Goal: Task Accomplishment & Management: Complete application form

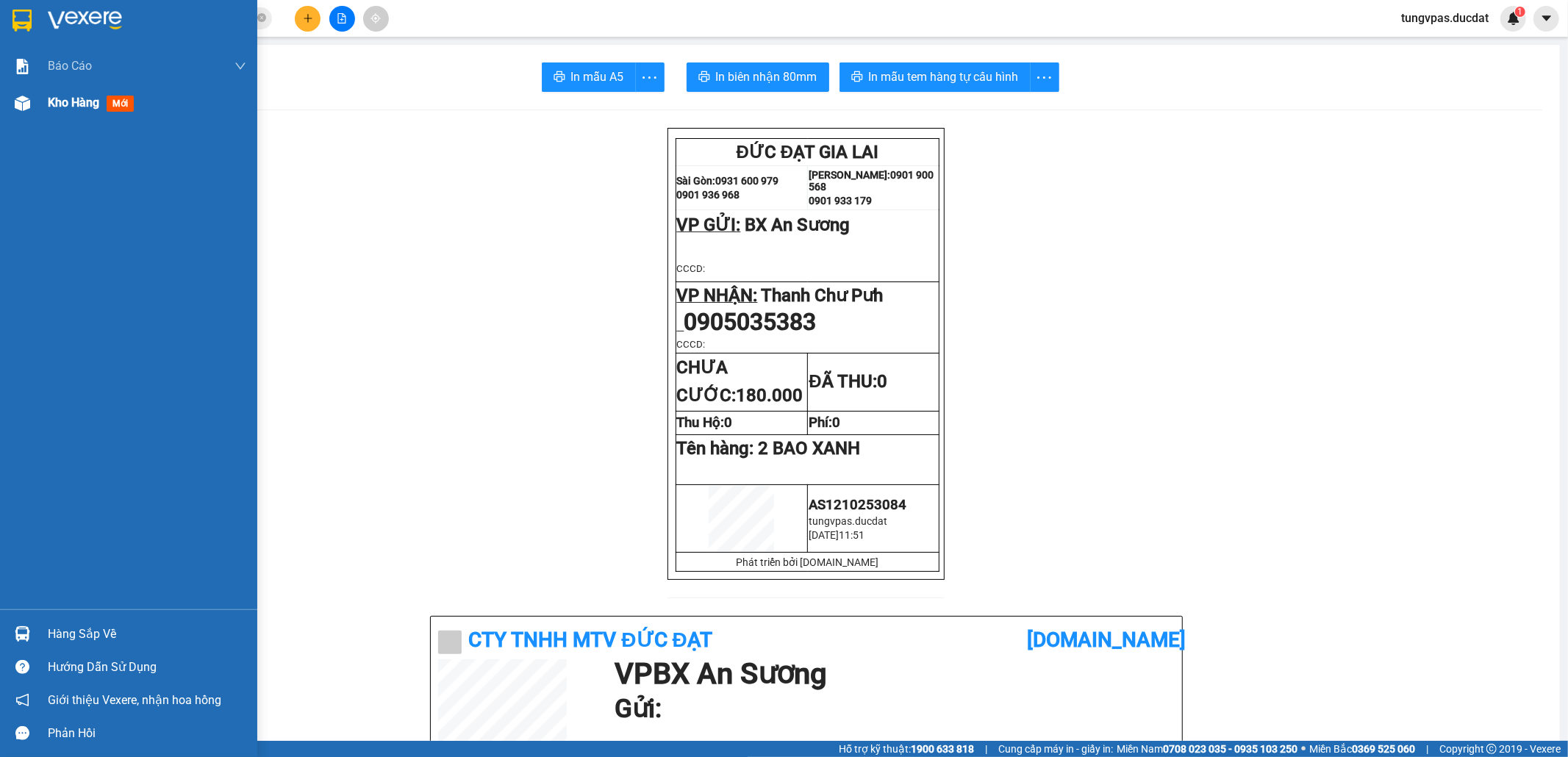
click at [22, 107] on img at bounding box center [22, 103] width 16 height 16
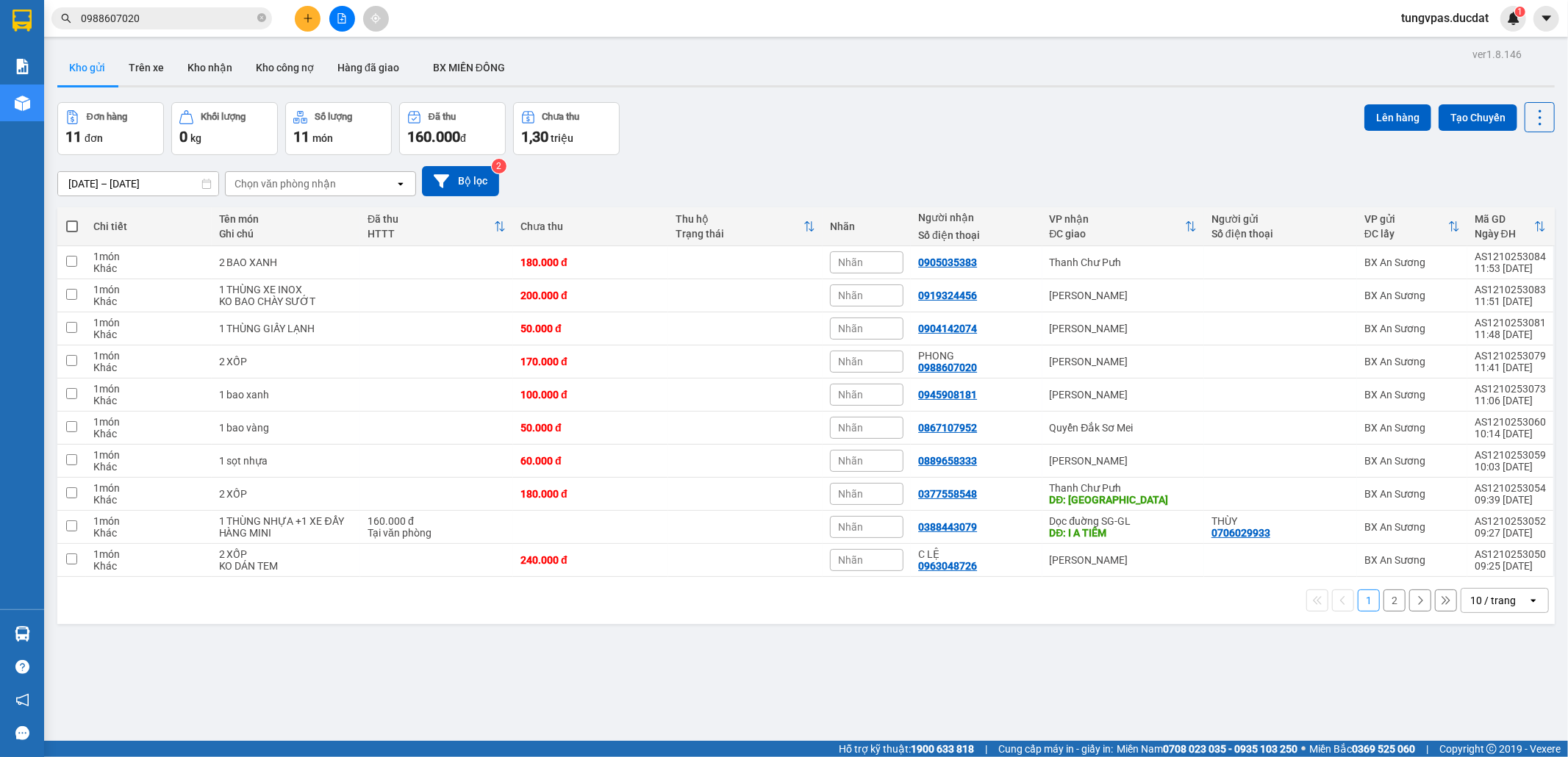
click at [305, 9] on button at bounding box center [307, 18] width 25 height 25
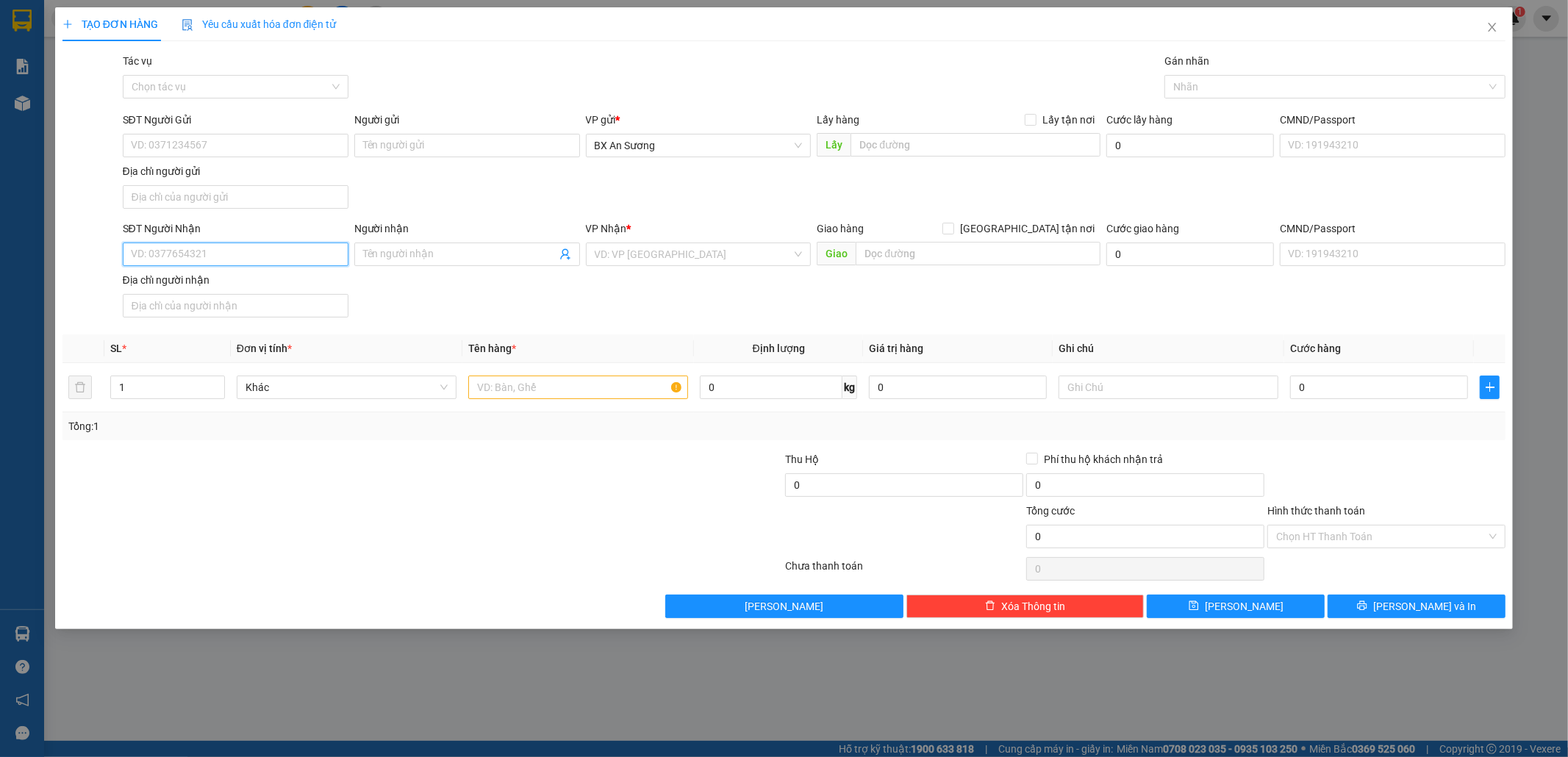
click at [316, 251] on input "SĐT Người Nhận" at bounding box center [235, 254] width 226 height 23
click at [279, 281] on div "0383068948" at bounding box center [235, 286] width 208 height 17
type input "0383068948"
drag, startPoint x: 529, startPoint y: 386, endPoint x: 519, endPoint y: 384, distance: 10.2
click at [529, 386] on input "text" at bounding box center [578, 387] width 220 height 23
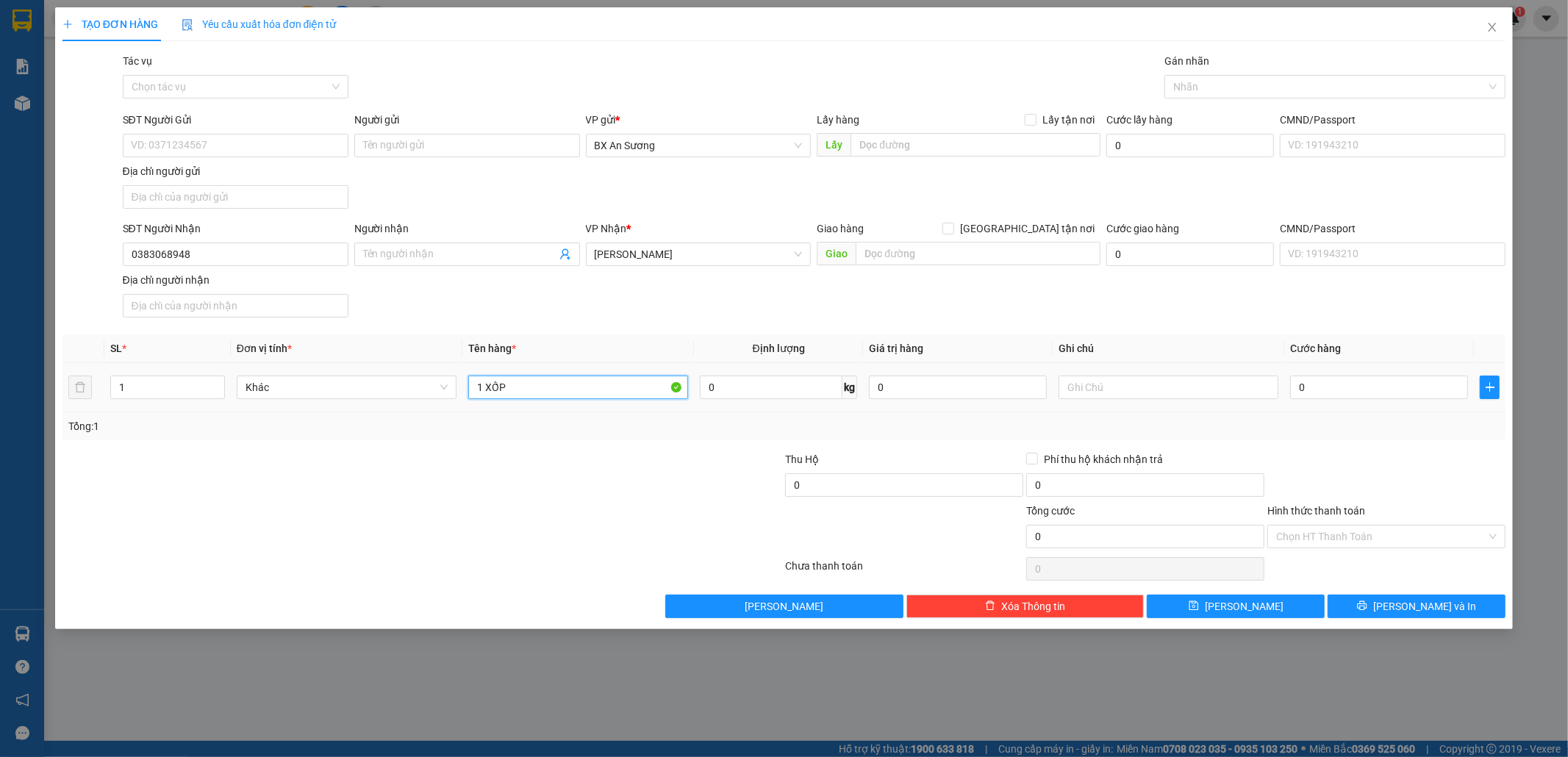
type input "1 XỐP"
type input "1"
type input "12"
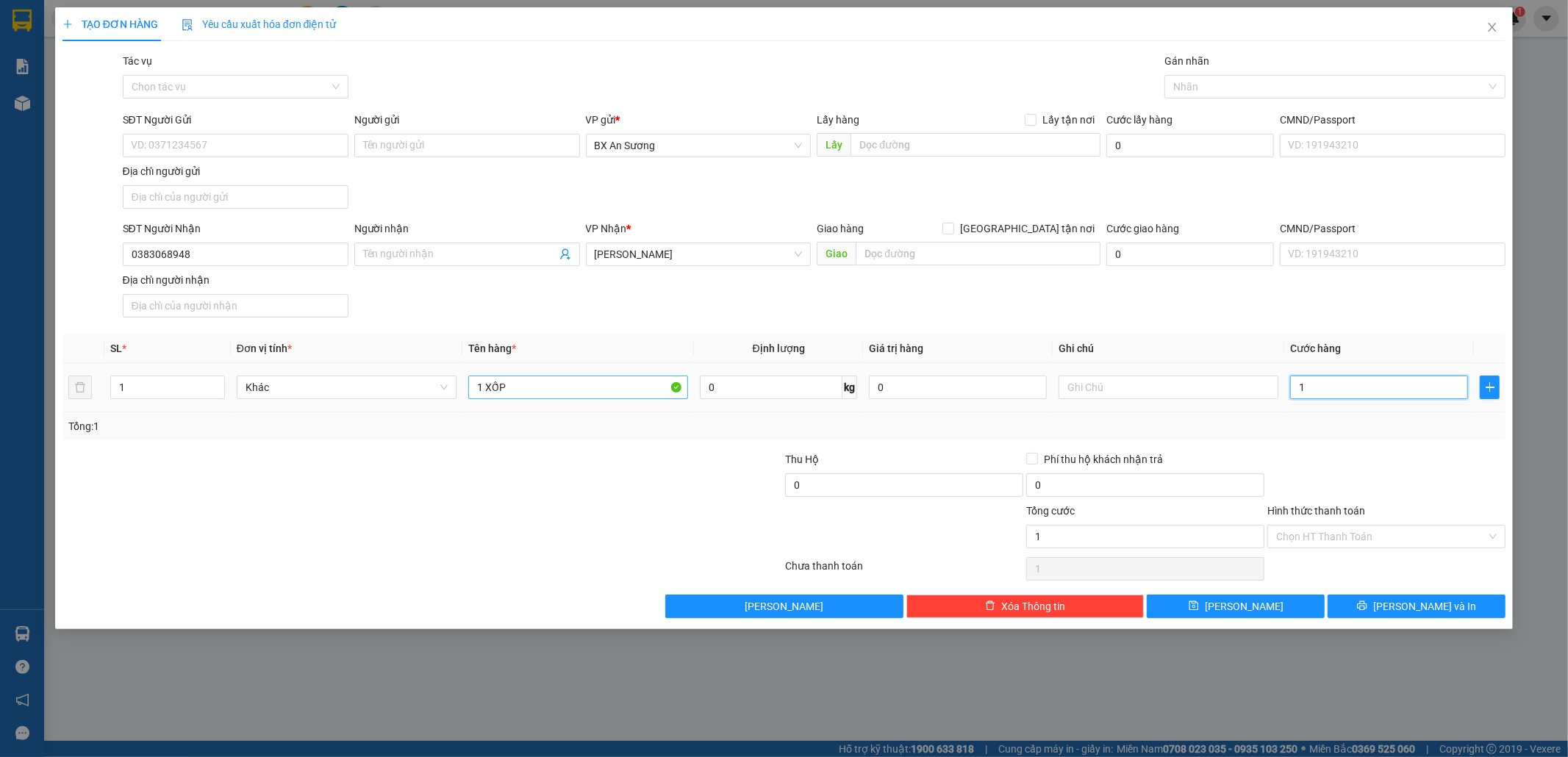
type input "12"
type input "120"
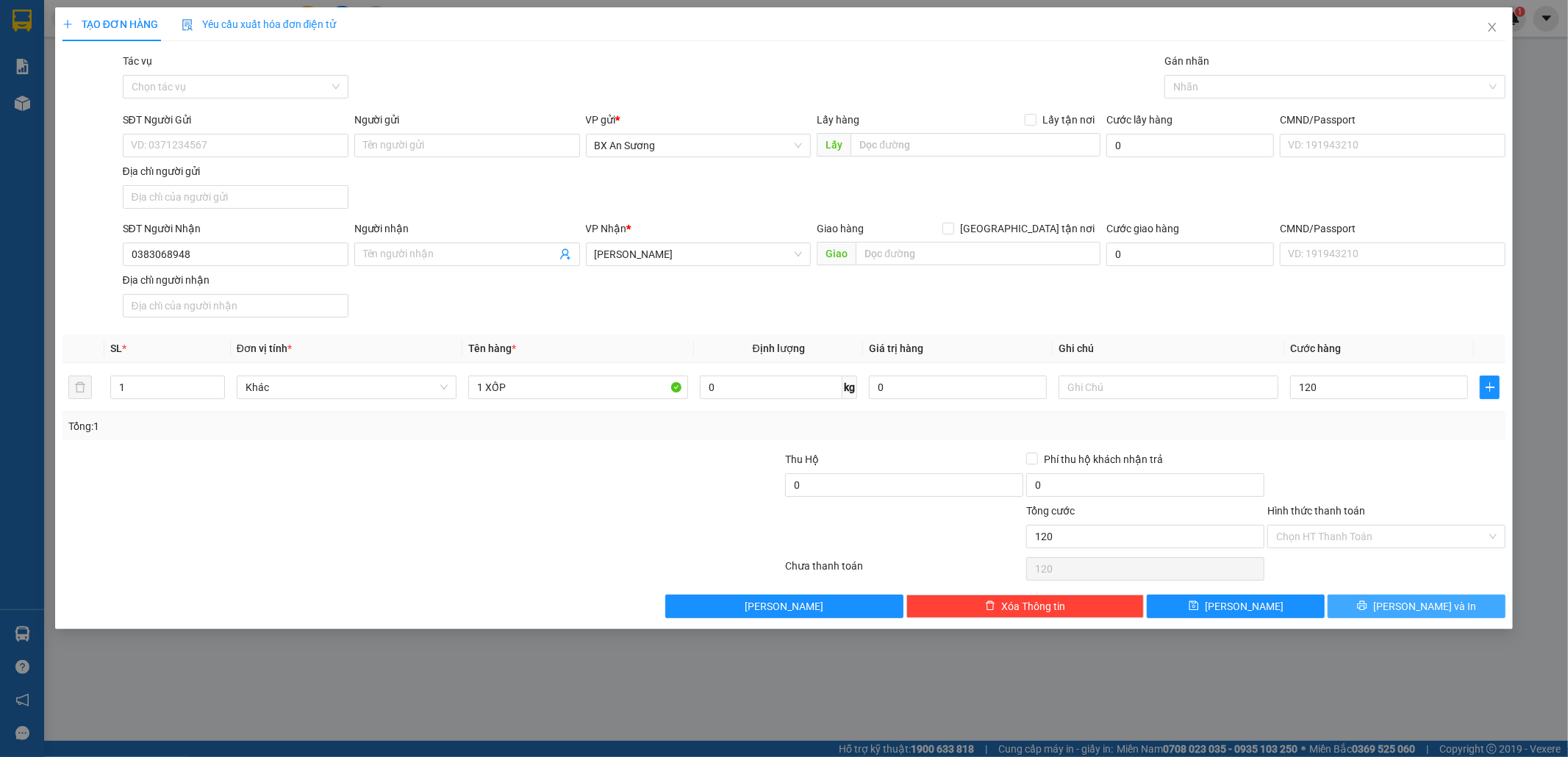
type input "120.000"
click at [1412, 610] on span "[PERSON_NAME] và In" at bounding box center [1425, 606] width 103 height 17
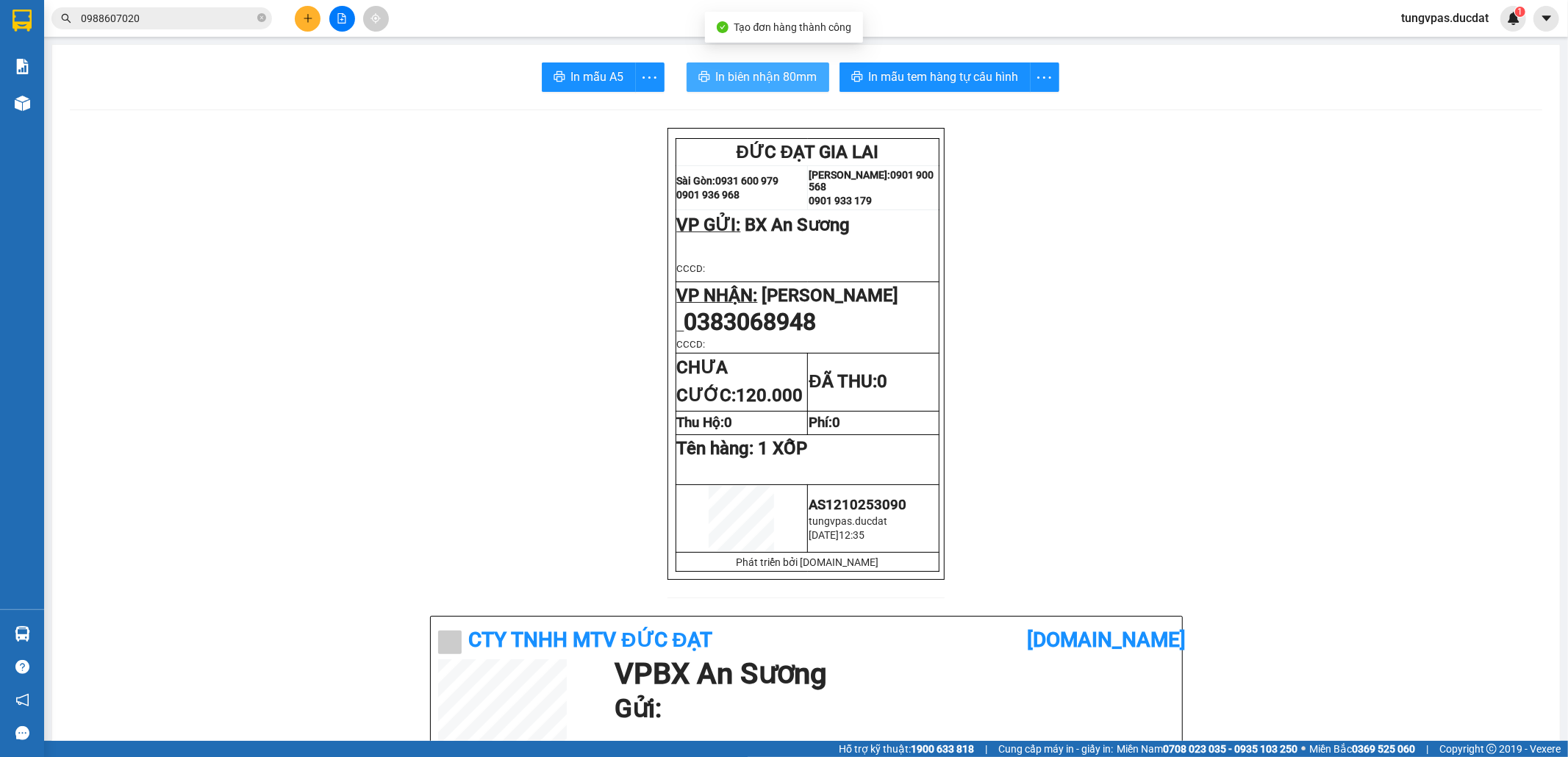
click at [766, 80] on span "In biên nhận 80mm" at bounding box center [766, 77] width 101 height 18
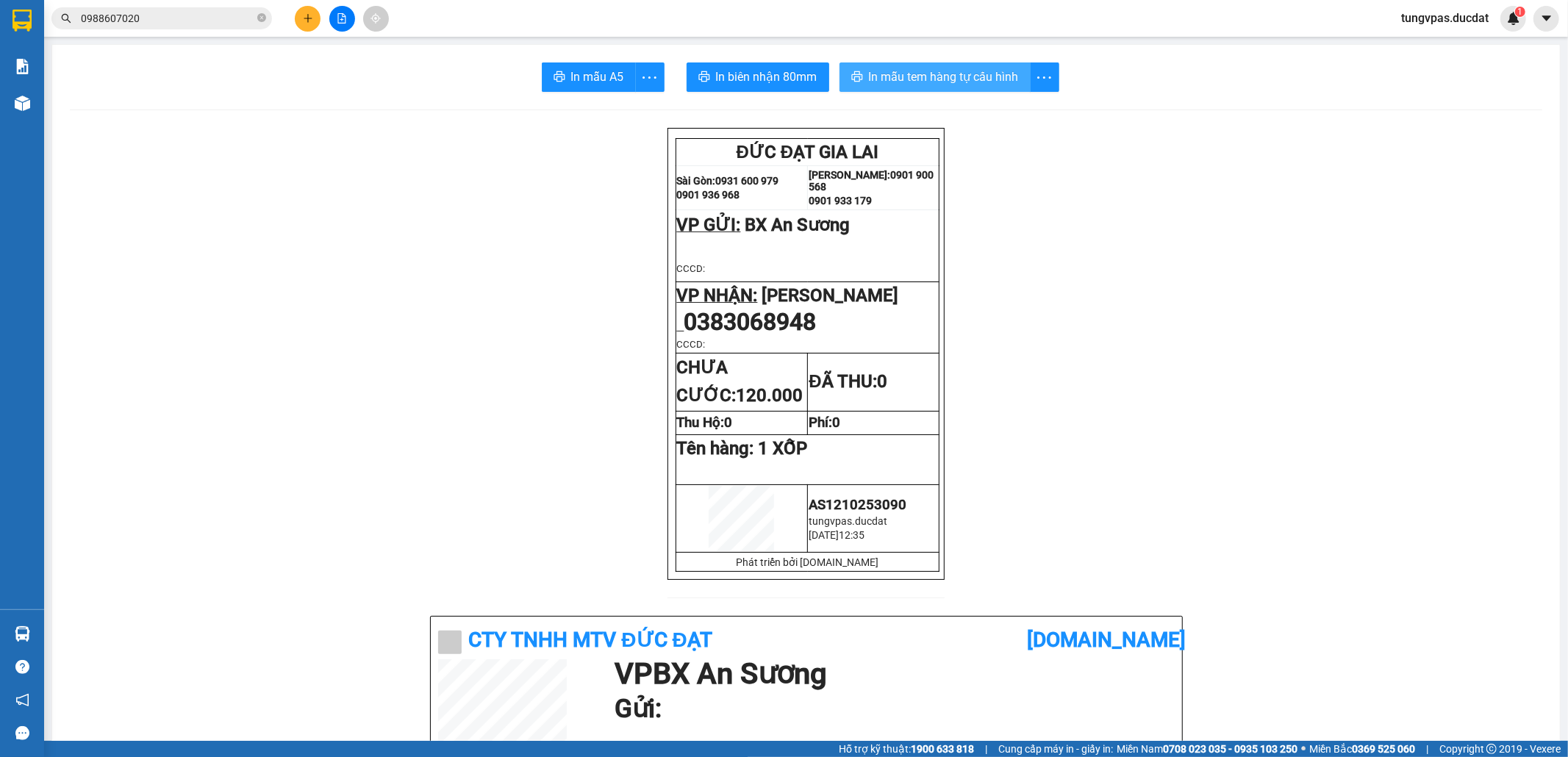
click at [944, 68] on button "In mẫu tem hàng tự cấu hình" at bounding box center [935, 77] width 192 height 29
